Goal: Browse casually

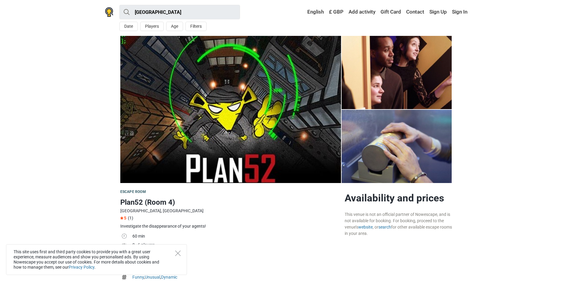
click at [123, 192] on span "Escape room" at bounding box center [133, 192] width 26 height 4
click at [109, 14] on img at bounding box center [109, 12] width 8 height 10
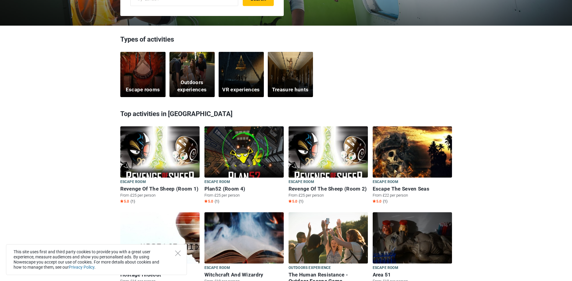
scroll to position [151, 0]
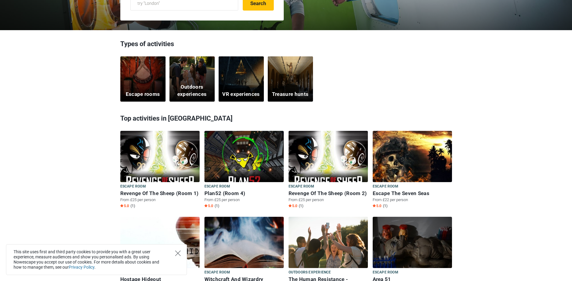
click at [177, 255] on icon "Close" at bounding box center [177, 252] width 5 height 5
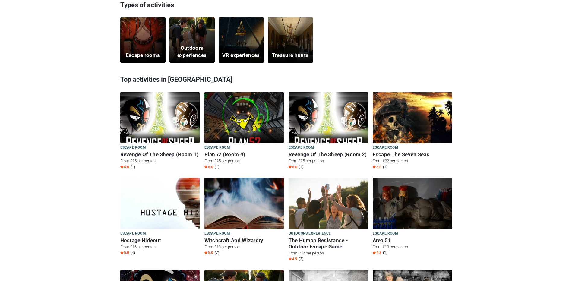
scroll to position [181, 0]
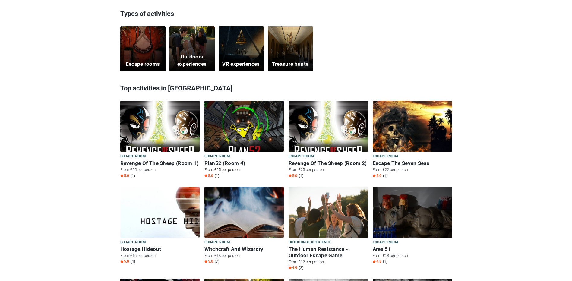
click at [217, 156] on span "Escape room" at bounding box center [217, 156] width 26 height 7
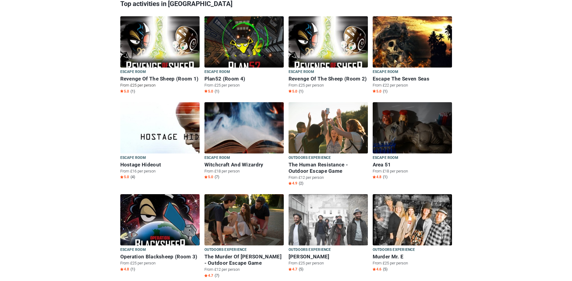
scroll to position [271, 0]
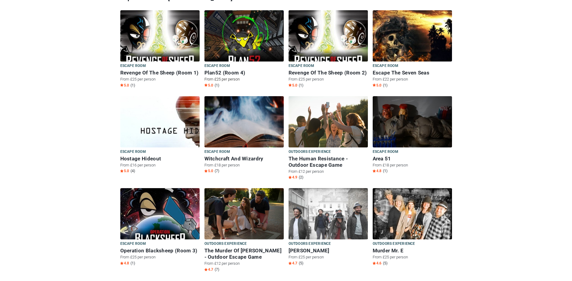
click at [211, 66] on span "Escape room" at bounding box center [217, 66] width 26 height 7
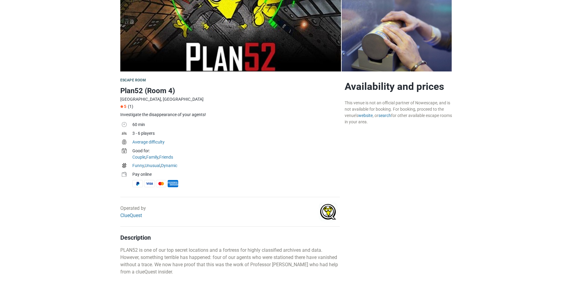
scroll to position [121, 0]
